Goal: Transaction & Acquisition: Purchase product/service

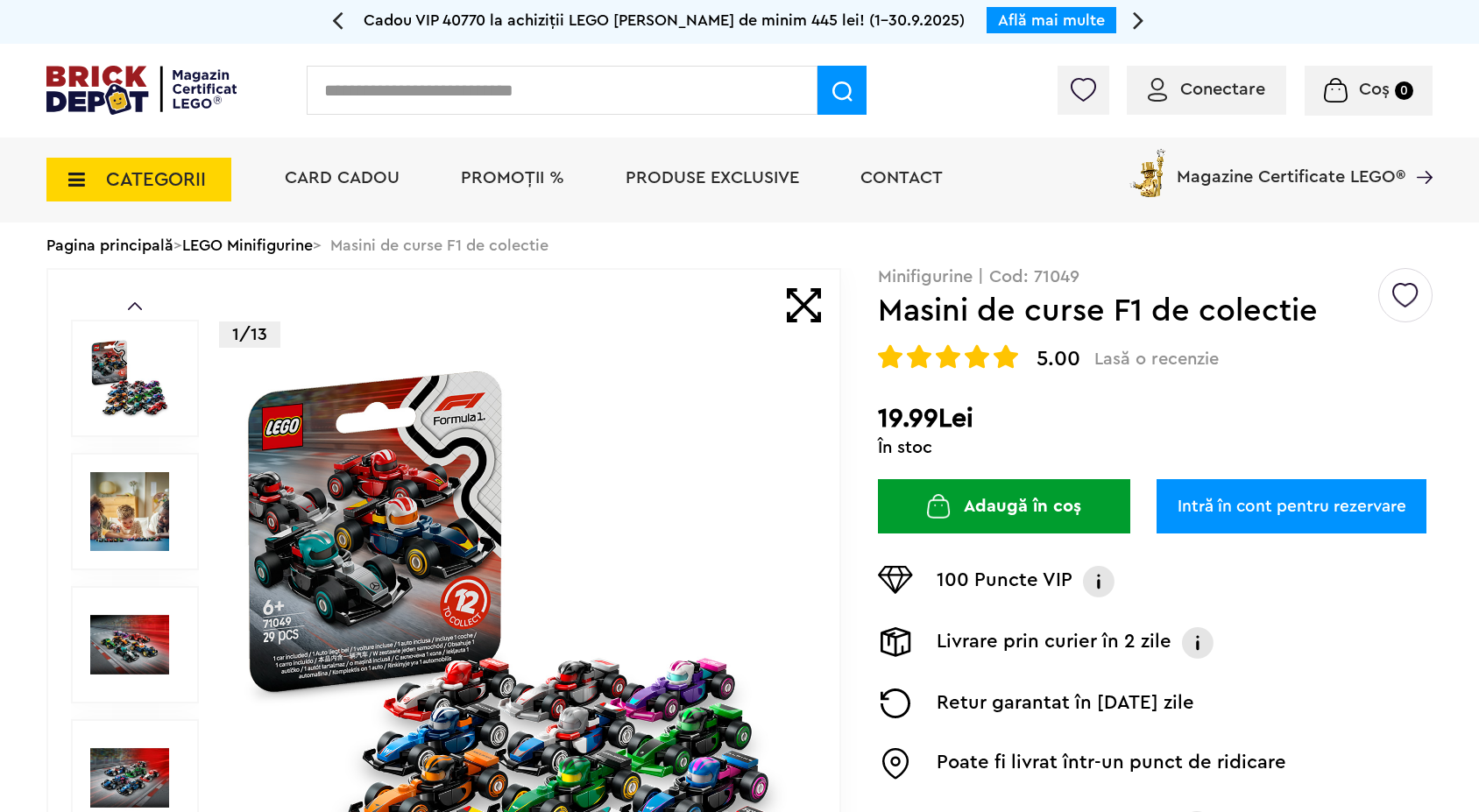
click at [392, 81] on input "text" at bounding box center [561, 91] width 511 height 49
type input "******"
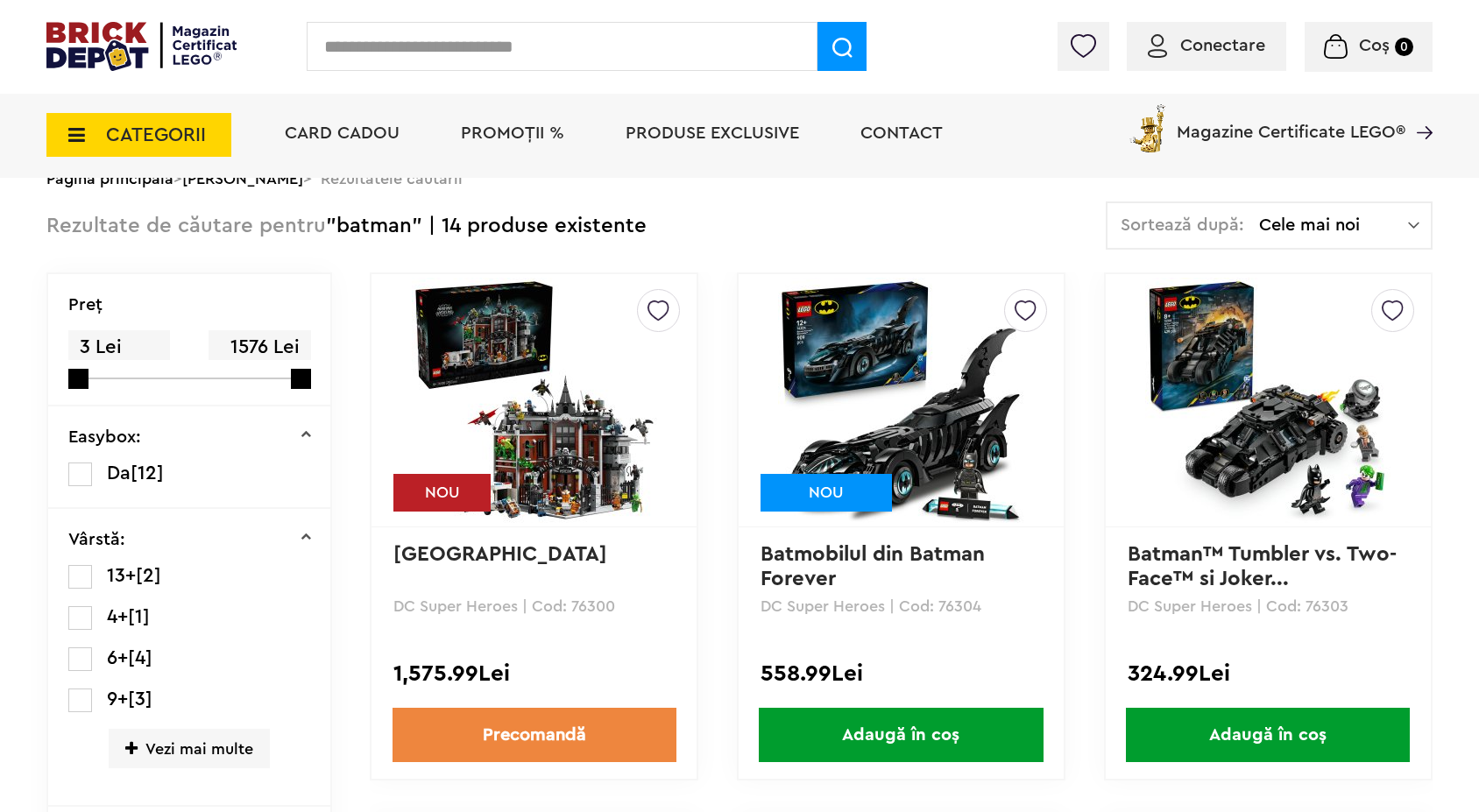
scroll to position [97, 0]
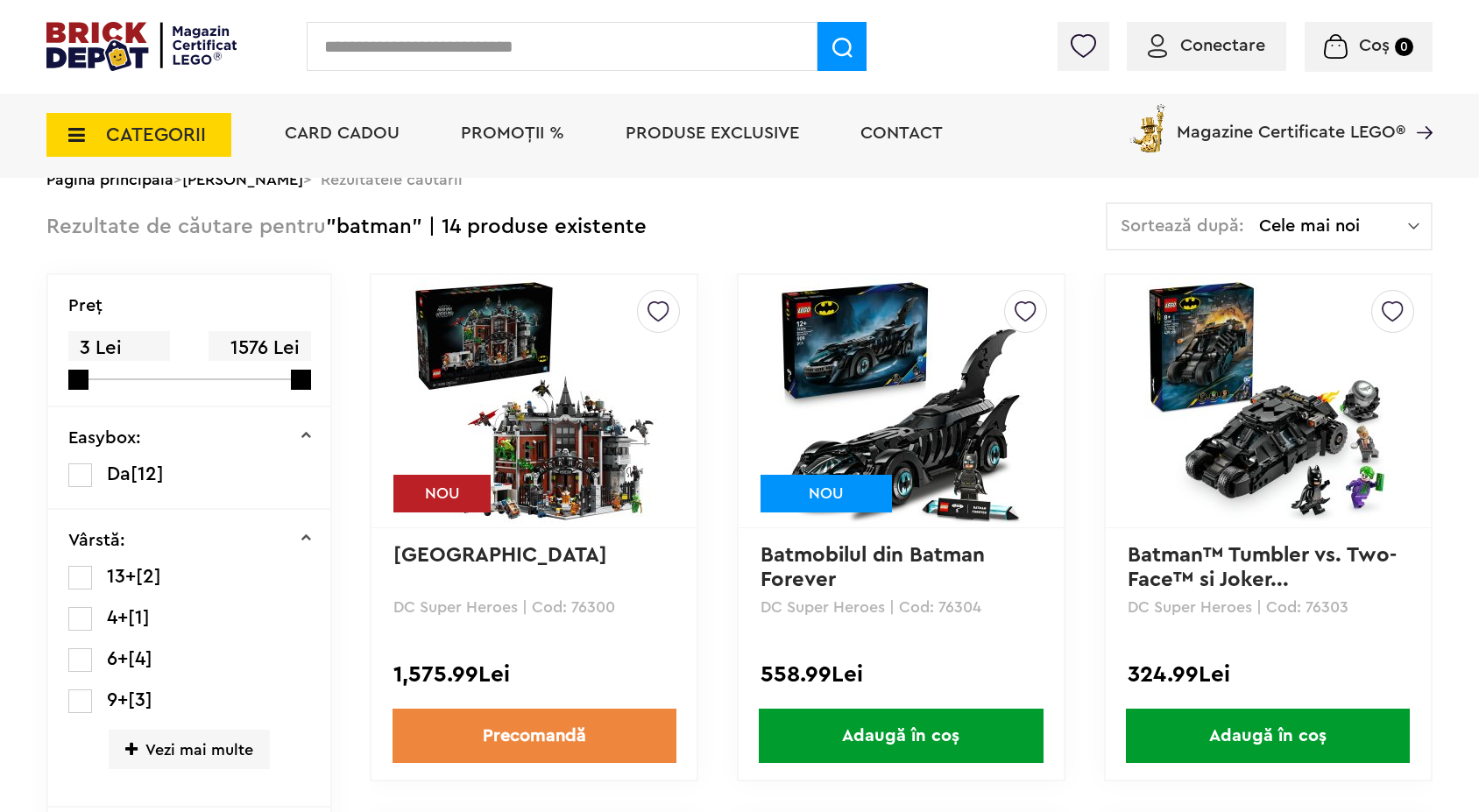
click at [352, 46] on input "text" at bounding box center [561, 47] width 511 height 49
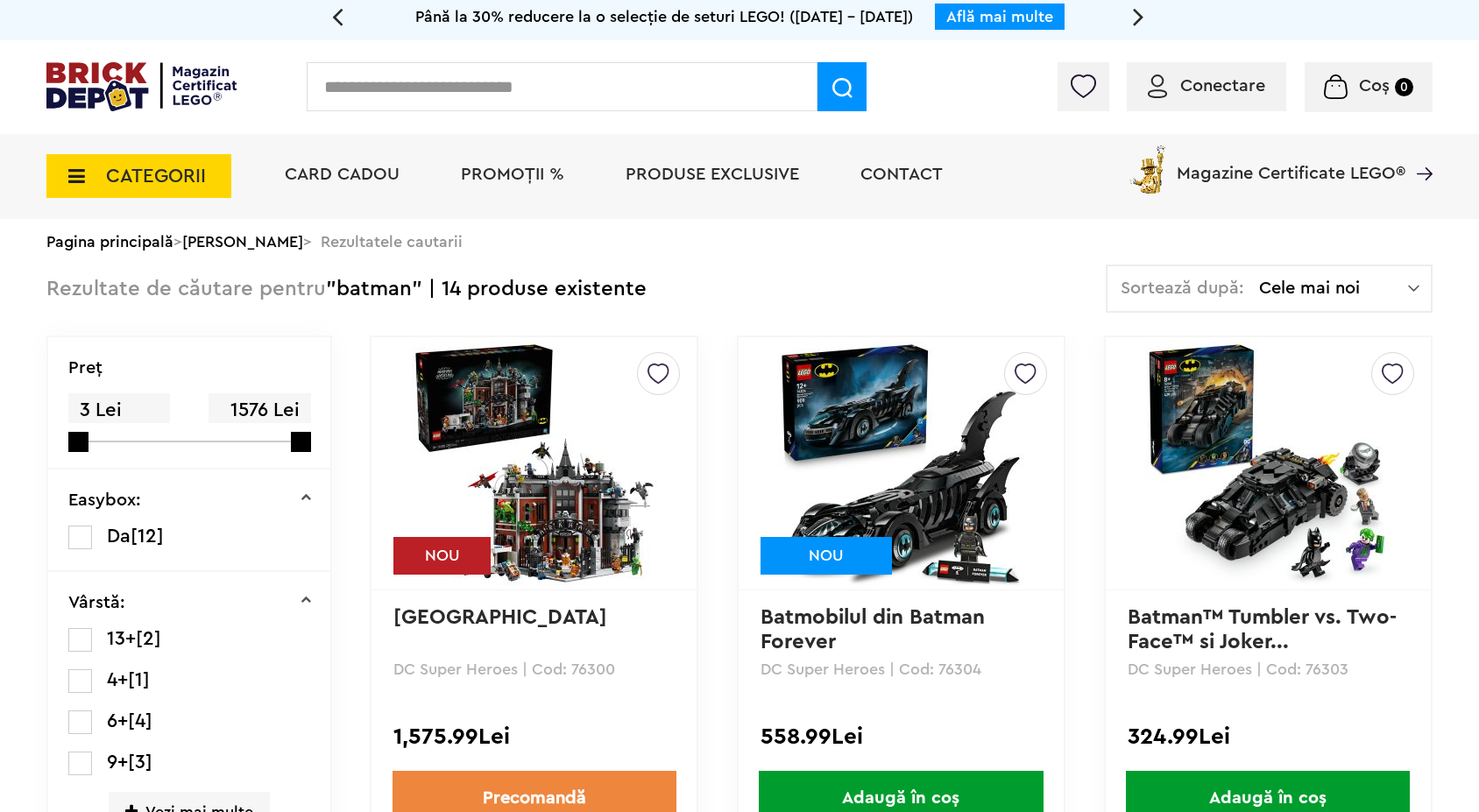
scroll to position [0, 0]
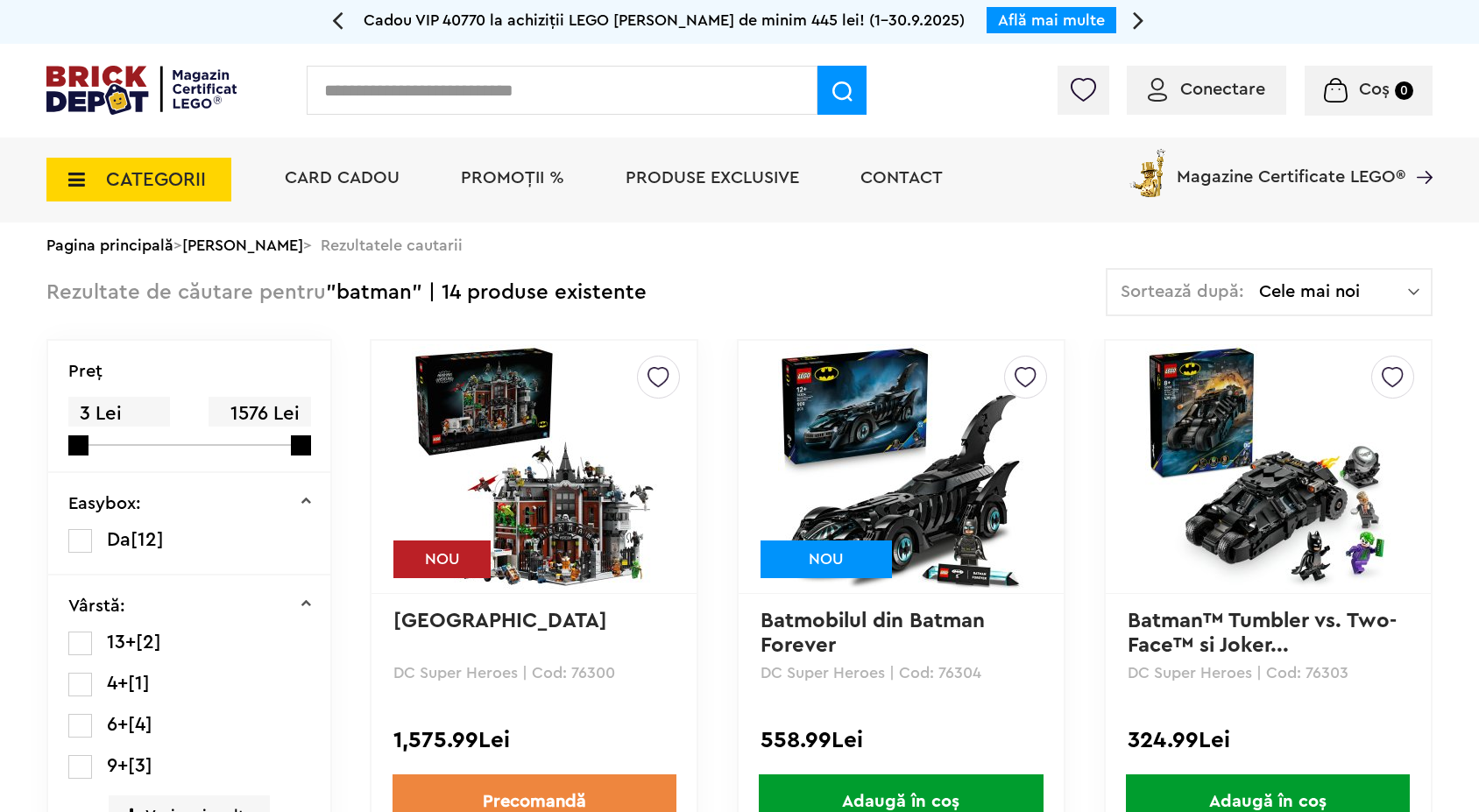
click at [513, 102] on input "text" at bounding box center [561, 91] width 511 height 49
click at [179, 170] on span "CATEGORII" at bounding box center [156, 179] width 100 height 19
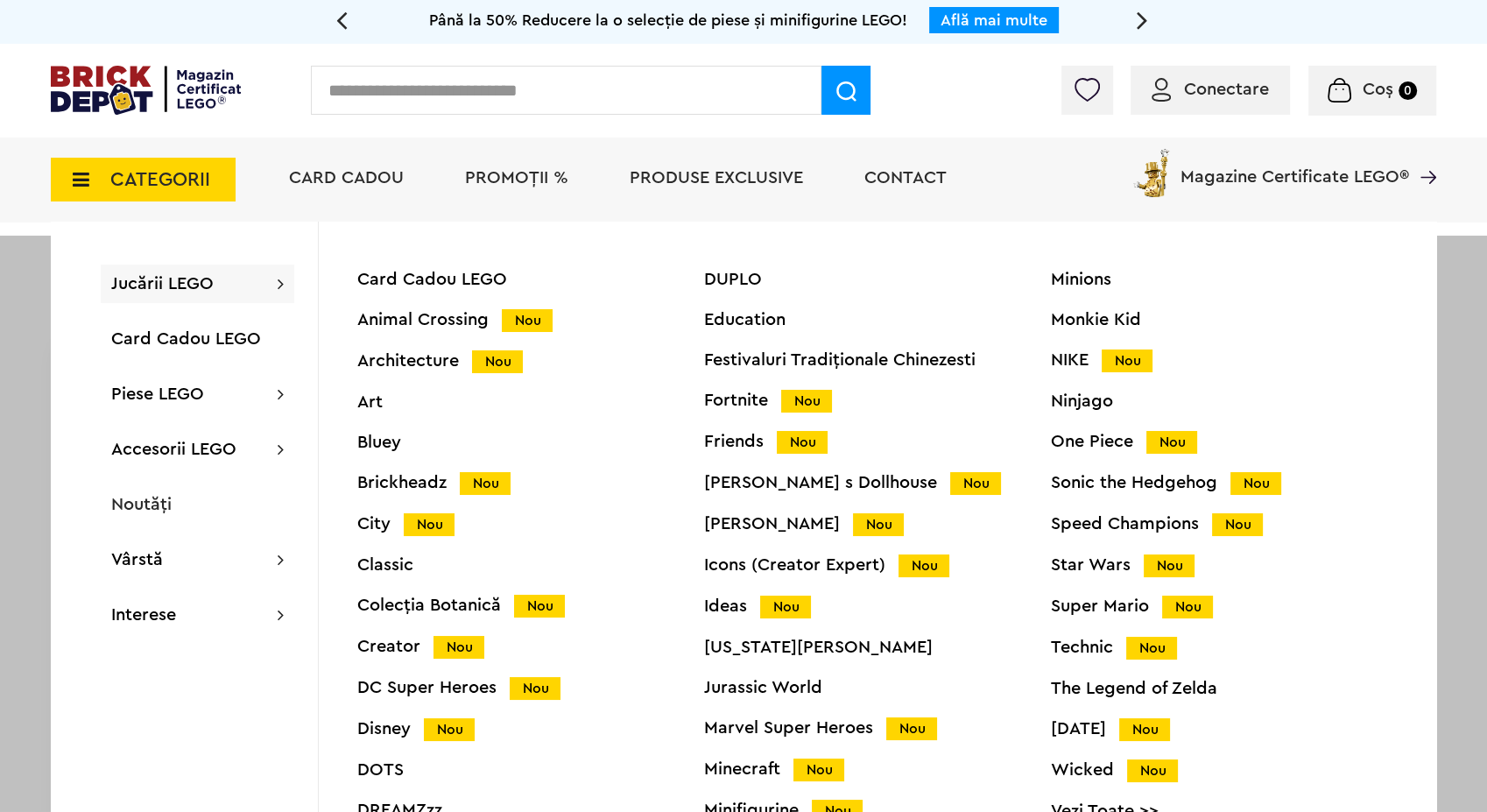
click at [393, 311] on div "Animal Crossing Nou" at bounding box center [531, 320] width 347 height 18
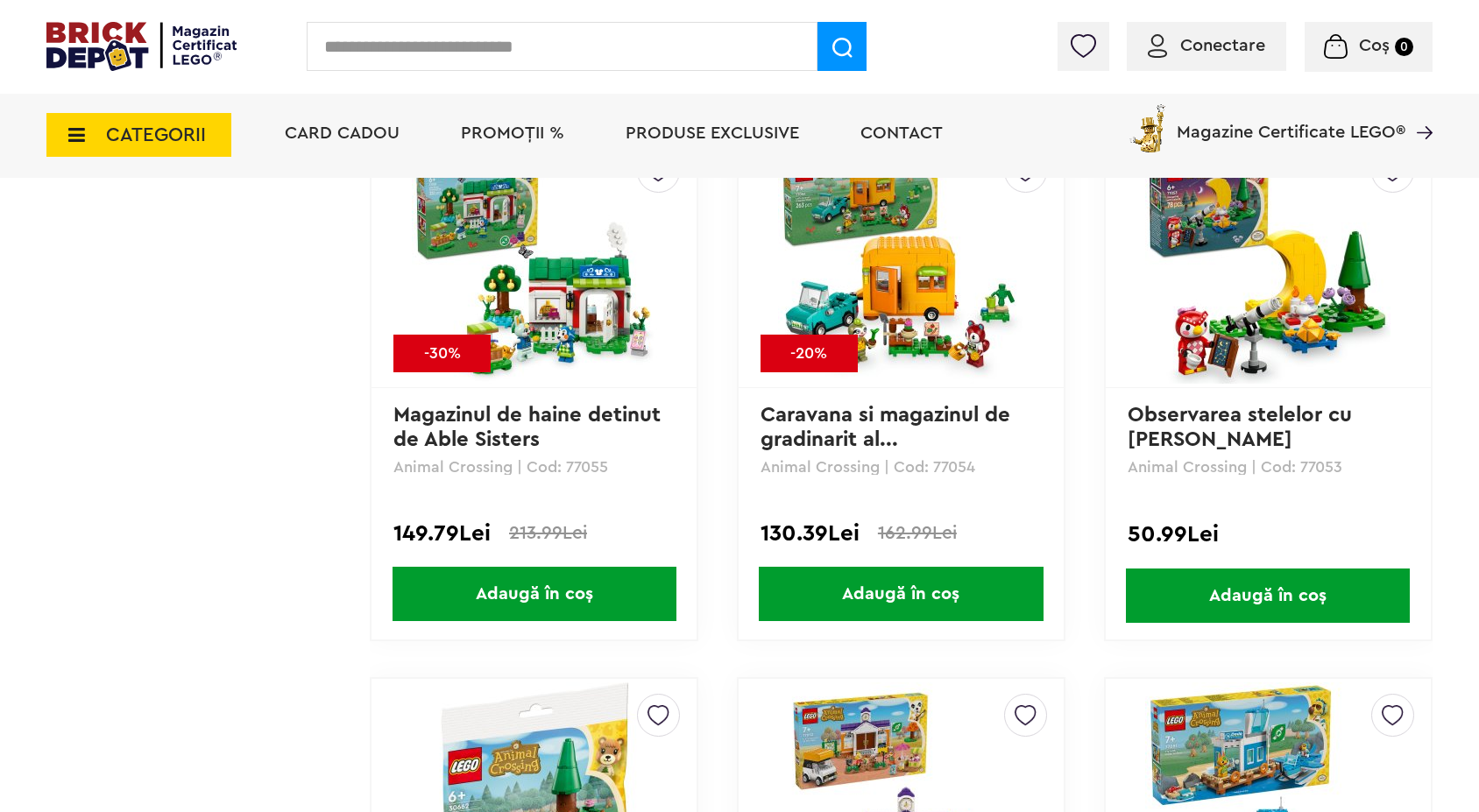
scroll to position [1023, 0]
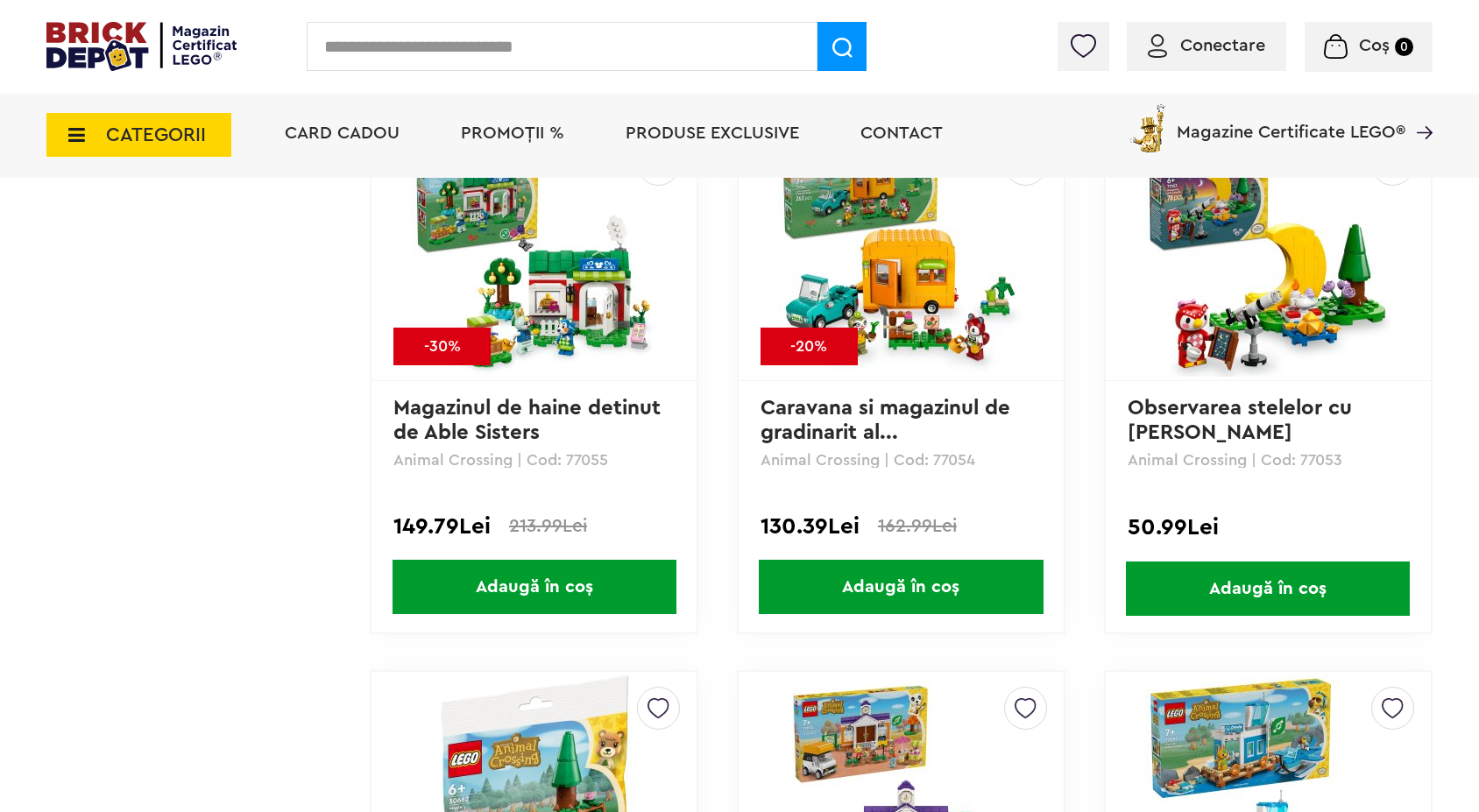
click at [1177, 414] on link "Observarea stelelor cu Celeste" at bounding box center [1242, 421] width 230 height 46
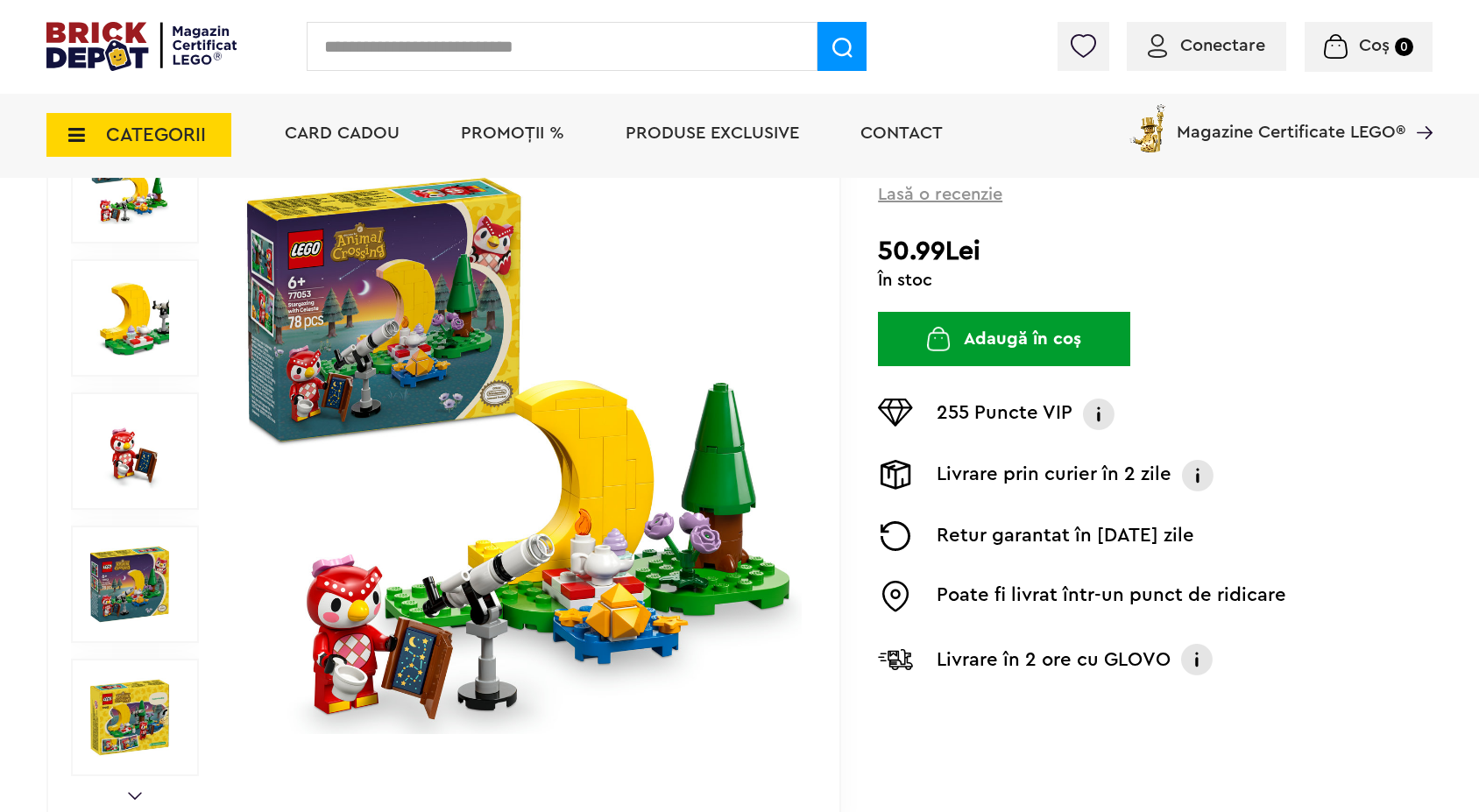
scroll to position [228, 0]
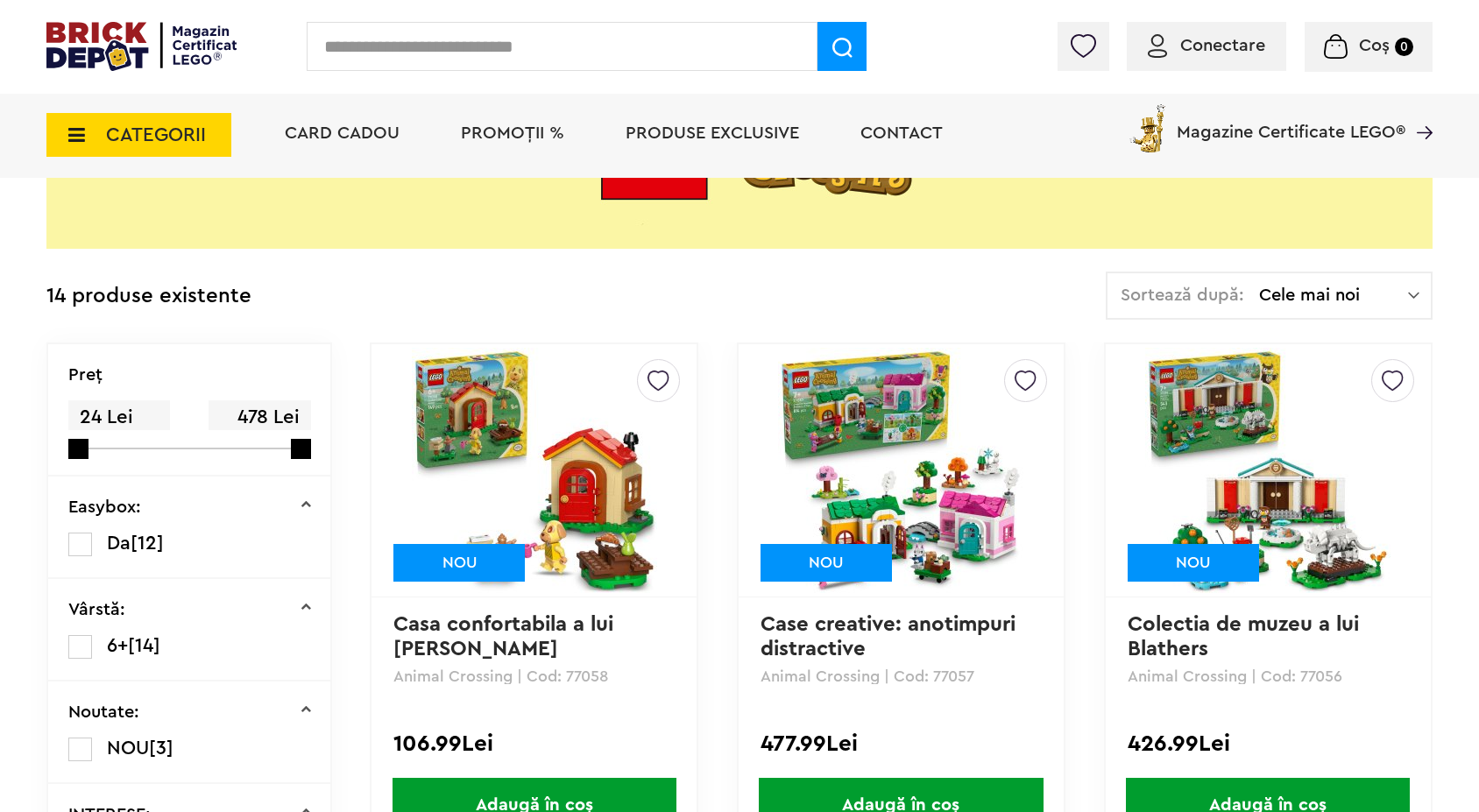
scroll to position [251, 0]
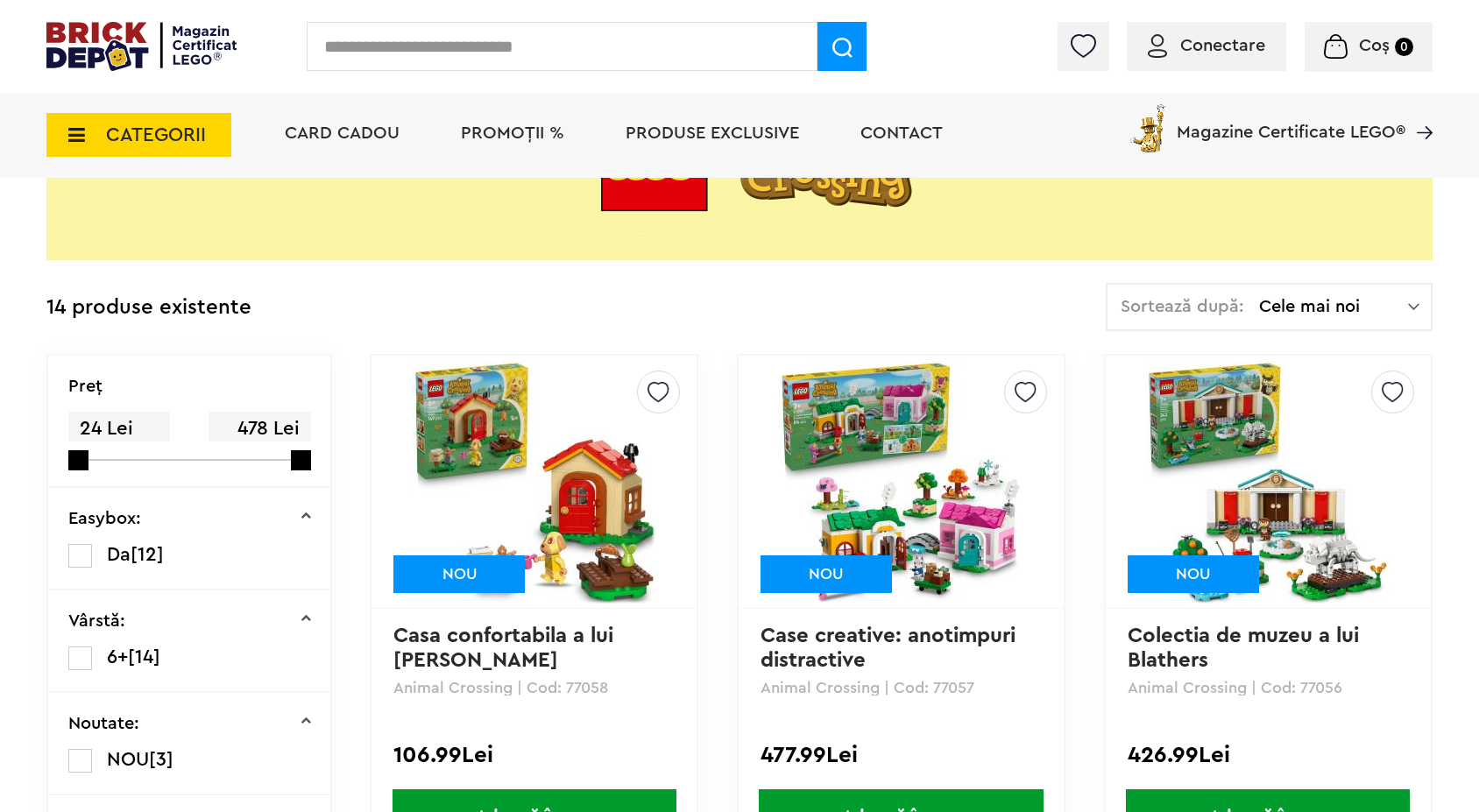
click at [403, 69] on input "text" at bounding box center [561, 47] width 511 height 49
click at [403, 57] on input "text" at bounding box center [561, 47] width 511 height 49
